Goal: Information Seeking & Learning: Learn about a topic

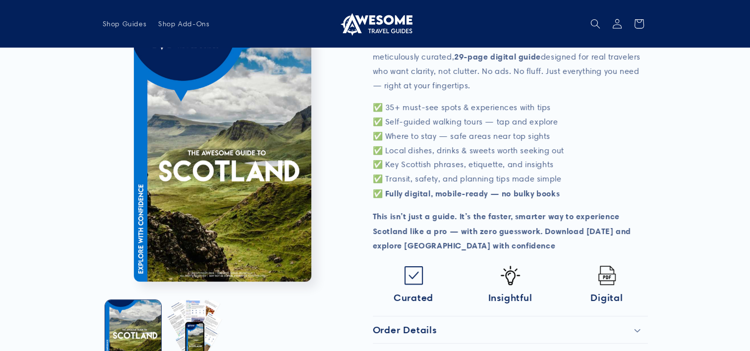
scroll to position [271, 0]
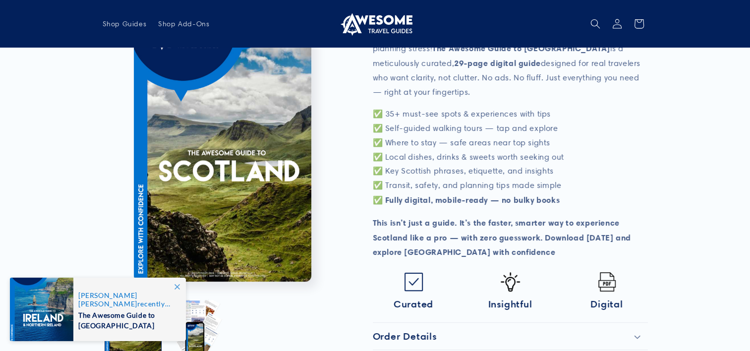
click at [377, 172] on p "✅ 35+ must-see spots & experiences with tips ✅ Self-guided walking tours — tap …" at bounding box center [510, 157] width 275 height 101
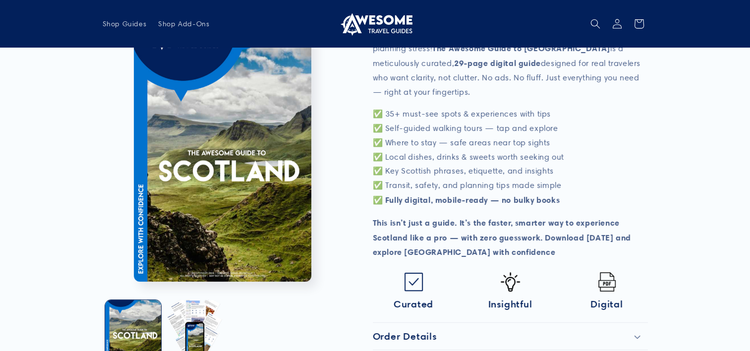
click at [134, 282] on button "Open media 1 in modal" at bounding box center [134, 282] width 0 height 0
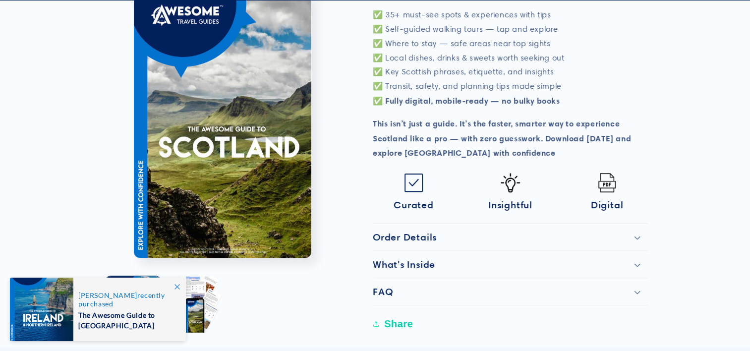
scroll to position [377, 0]
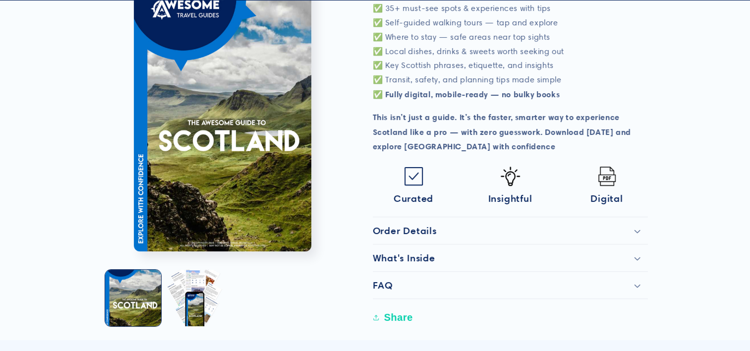
click at [377, 59] on p "✅ 35+ must-see spots & experiences with tips ✅ Self-guided walking tours — tap …" at bounding box center [510, 51] width 275 height 101
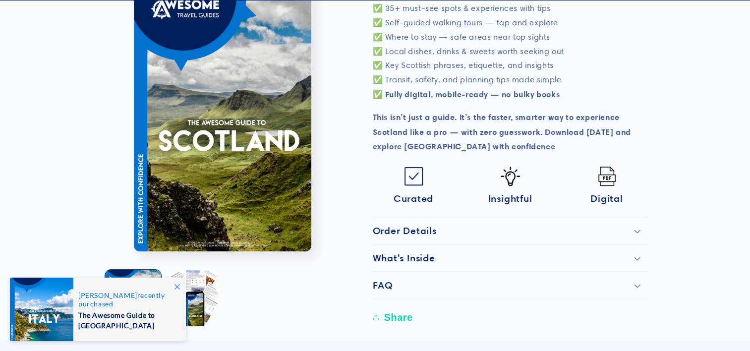
click at [637, 257] on icon at bounding box center [637, 259] width 6 height 4
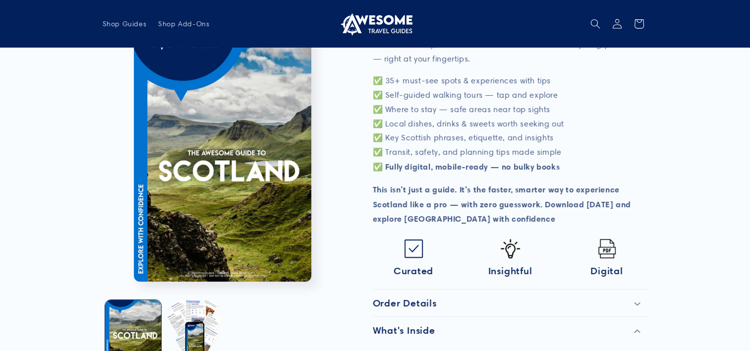
scroll to position [297, 0]
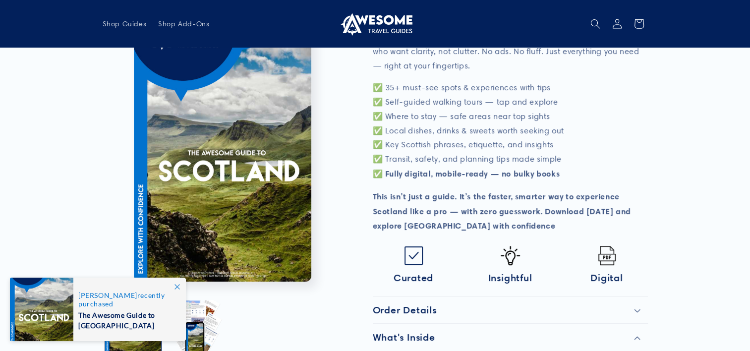
click at [610, 250] on img at bounding box center [606, 255] width 19 height 19
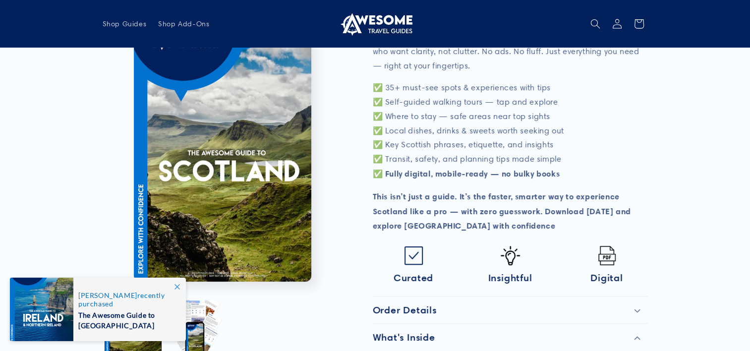
click at [134, 282] on button "Open media 1 in modal" at bounding box center [134, 282] width 0 height 0
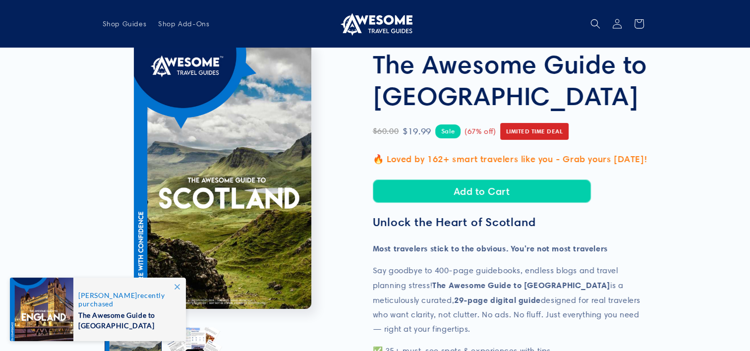
scroll to position [0, 0]
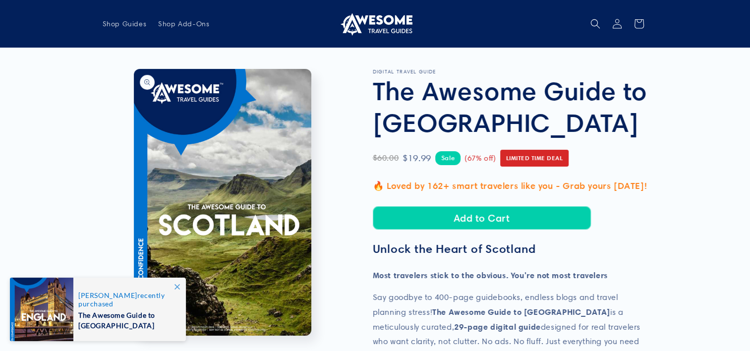
click at [134, 336] on button "Open media 1 in modal" at bounding box center [134, 336] width 0 height 0
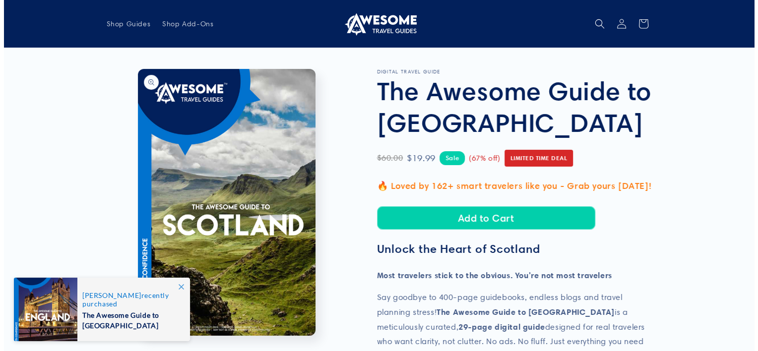
scroll to position [10, 0]
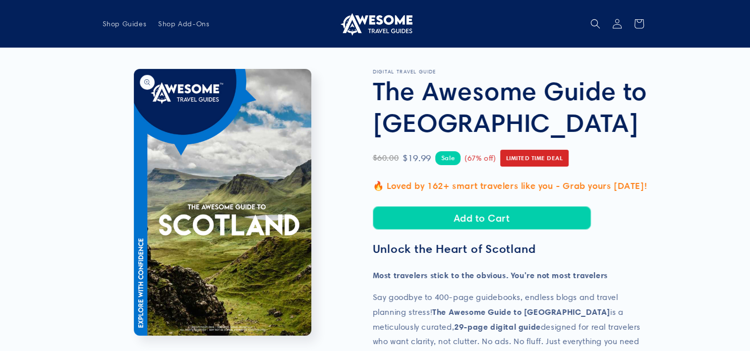
click at [134, 336] on button "Open media 1 in modal" at bounding box center [134, 336] width 0 height 0
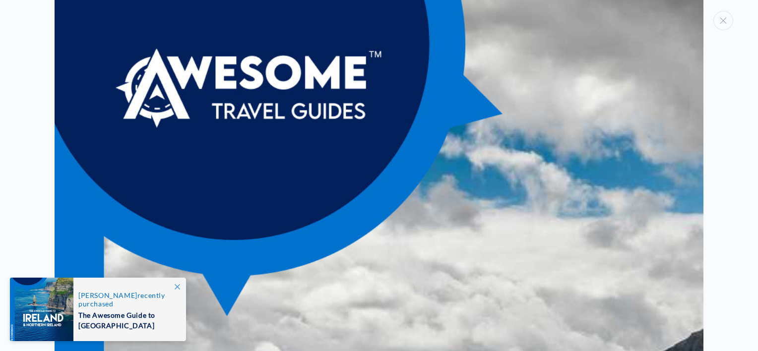
click at [173, 284] on span at bounding box center [177, 287] width 18 height 18
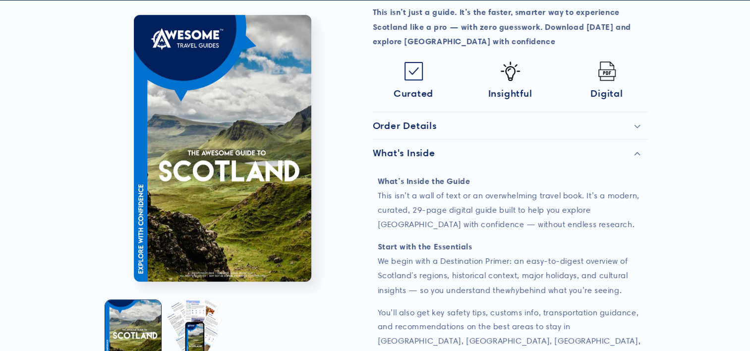
scroll to position [496, 0]
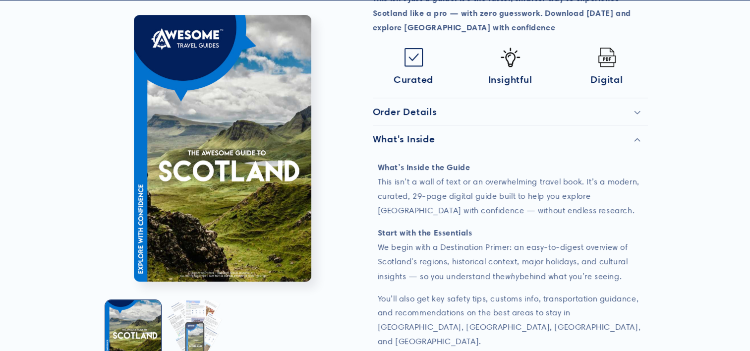
click at [196, 331] on button "Load image 2 in gallery view" at bounding box center [194, 328] width 56 height 56
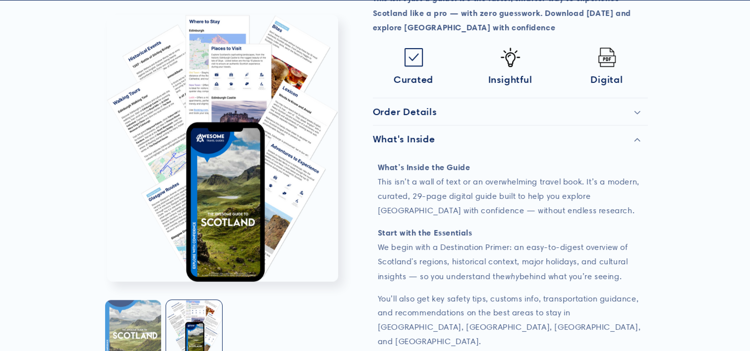
click at [126, 302] on button "Load image 1 in gallery view" at bounding box center [133, 328] width 56 height 56
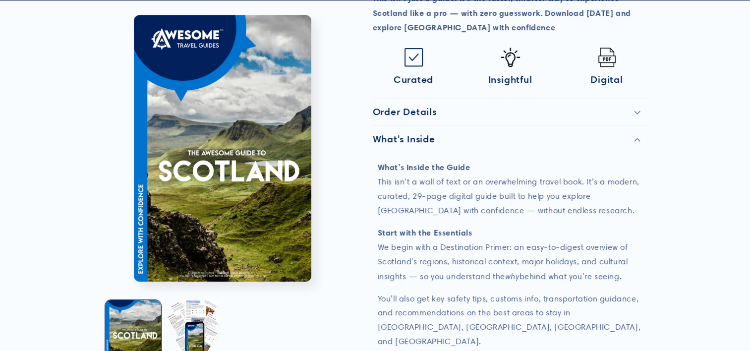
click at [636, 133] on div "What's Inside" at bounding box center [510, 139] width 275 height 12
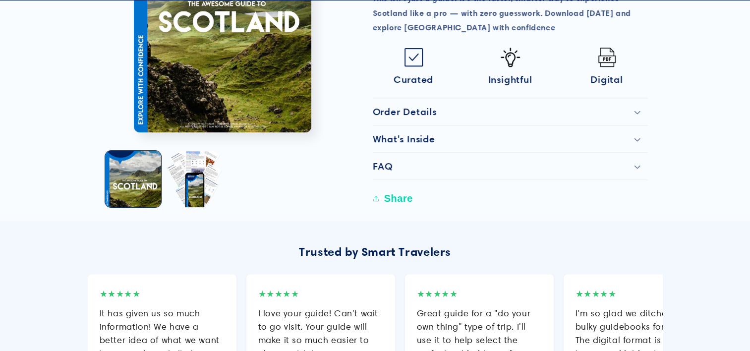
click at [636, 133] on div "What's Inside" at bounding box center [510, 139] width 275 height 12
